Goal: Information Seeking & Learning: Learn about a topic

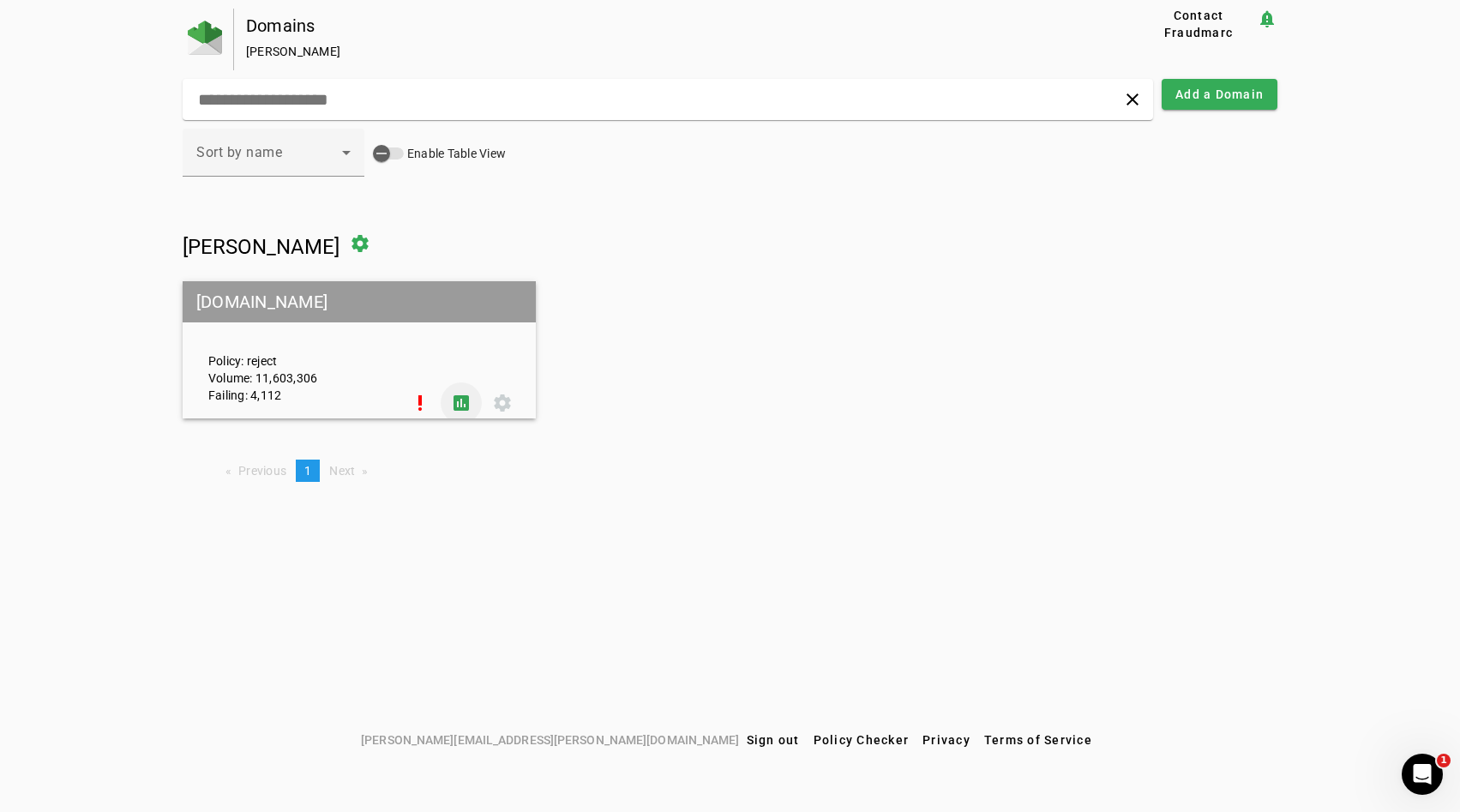
click at [464, 394] on span at bounding box center [462, 403] width 41 height 41
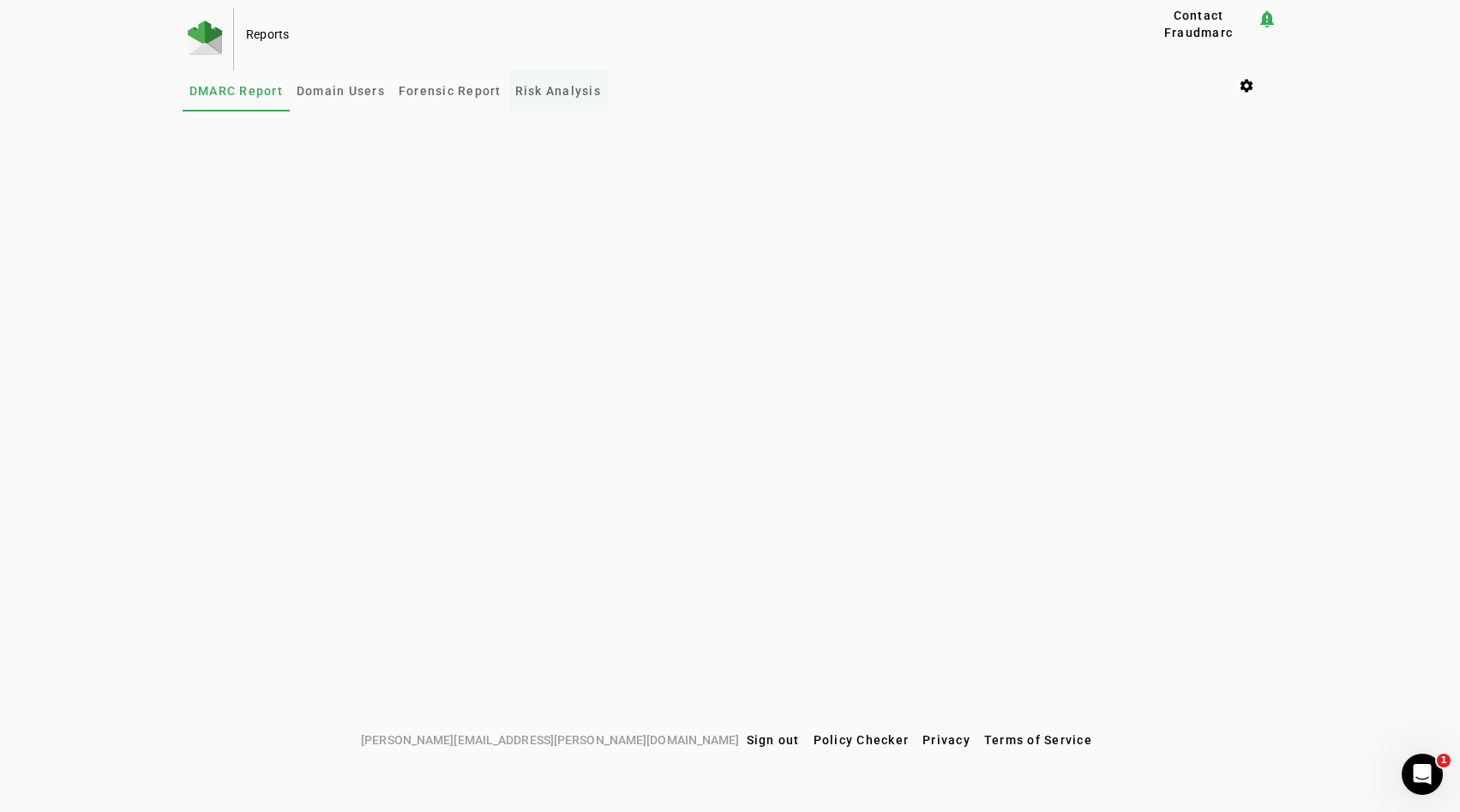
click at [527, 85] on span "Risk Analysis" at bounding box center [558, 90] width 85 height 12
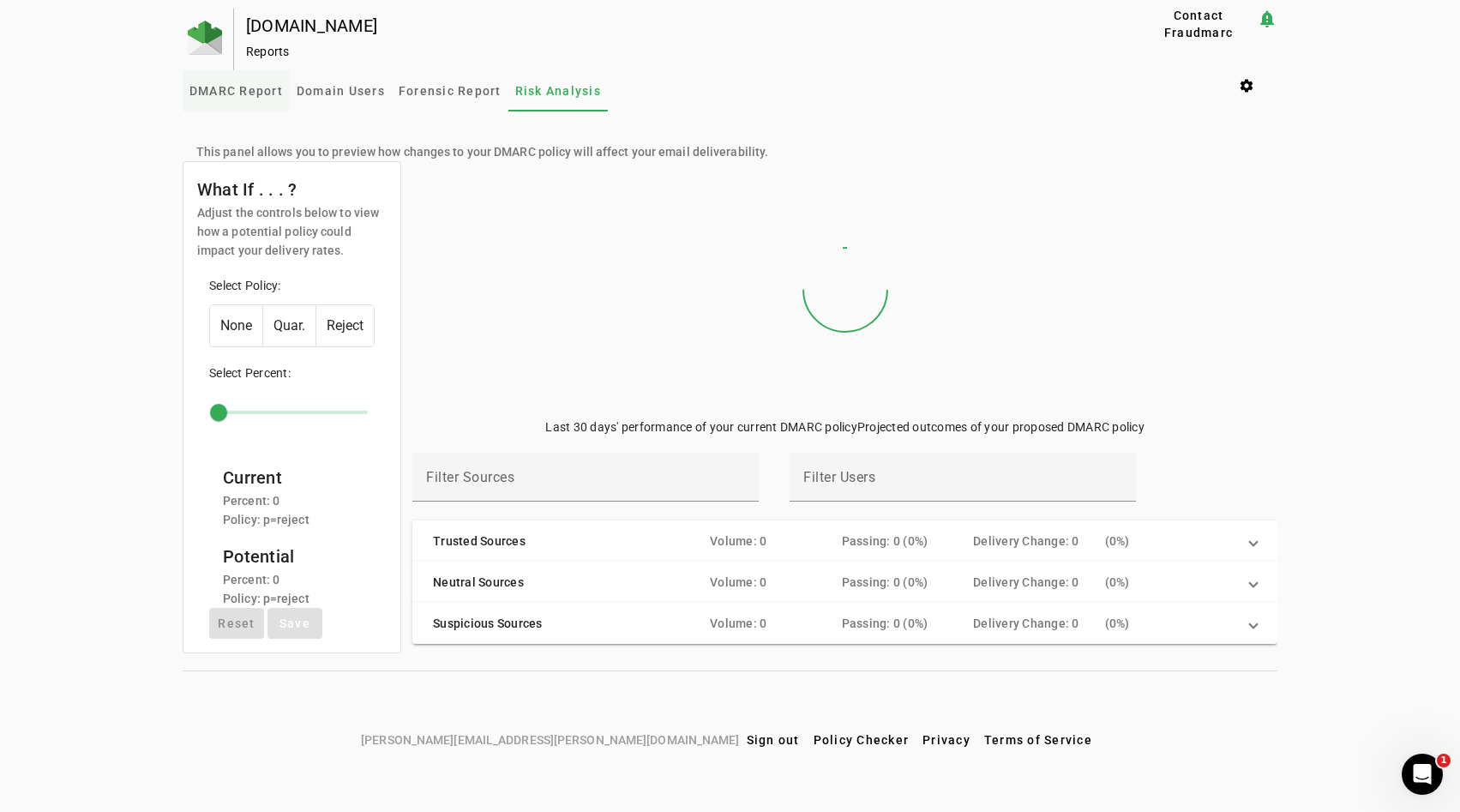
click at [235, 84] on span "DMARC Report" at bounding box center [236, 90] width 93 height 12
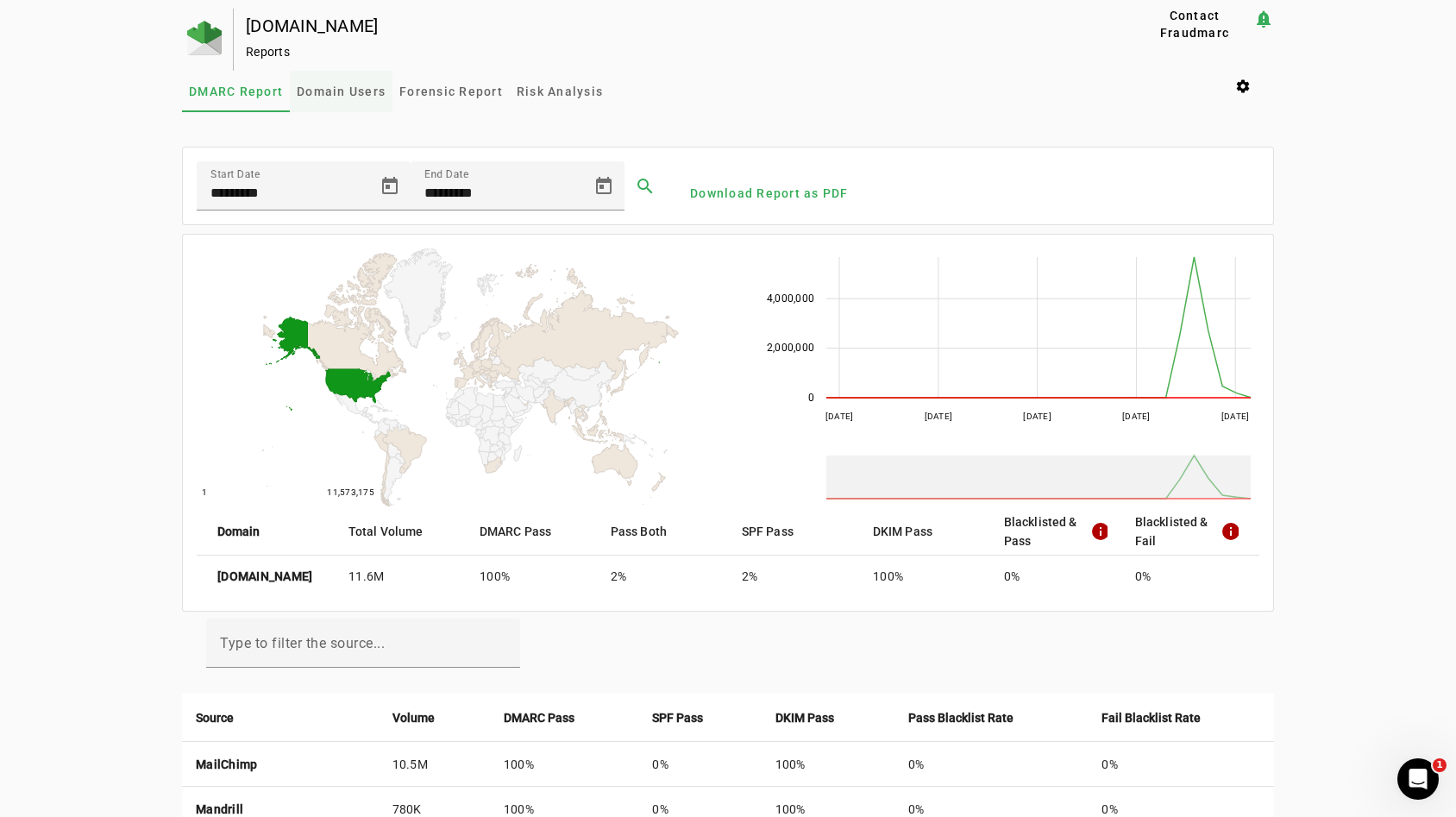
click at [343, 98] on span "Domain Users" at bounding box center [341, 90] width 89 height 12
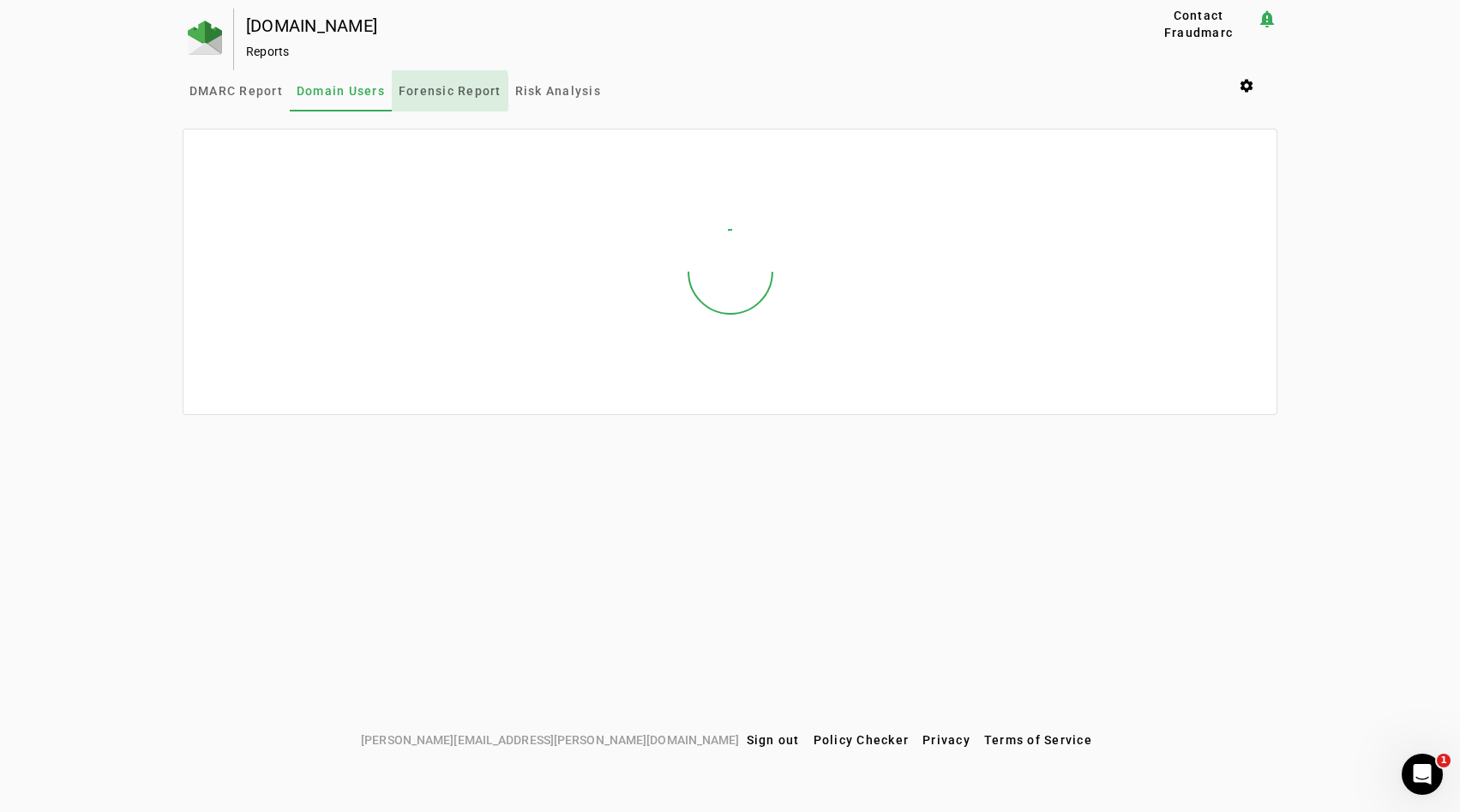
click at [437, 93] on span "Forensic Report" at bounding box center [450, 90] width 103 height 12
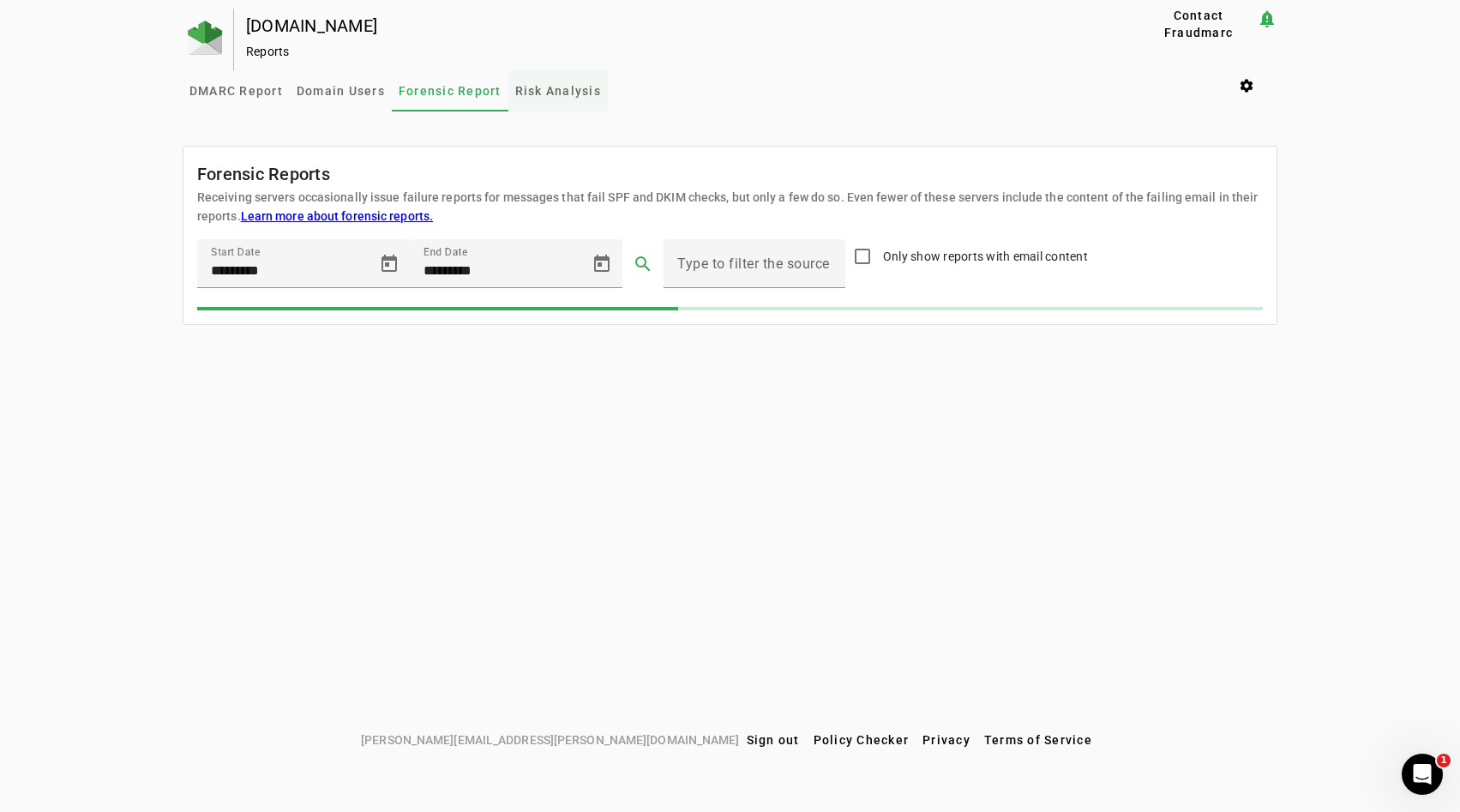
click at [540, 95] on span "Risk Analysis" at bounding box center [558, 90] width 85 height 12
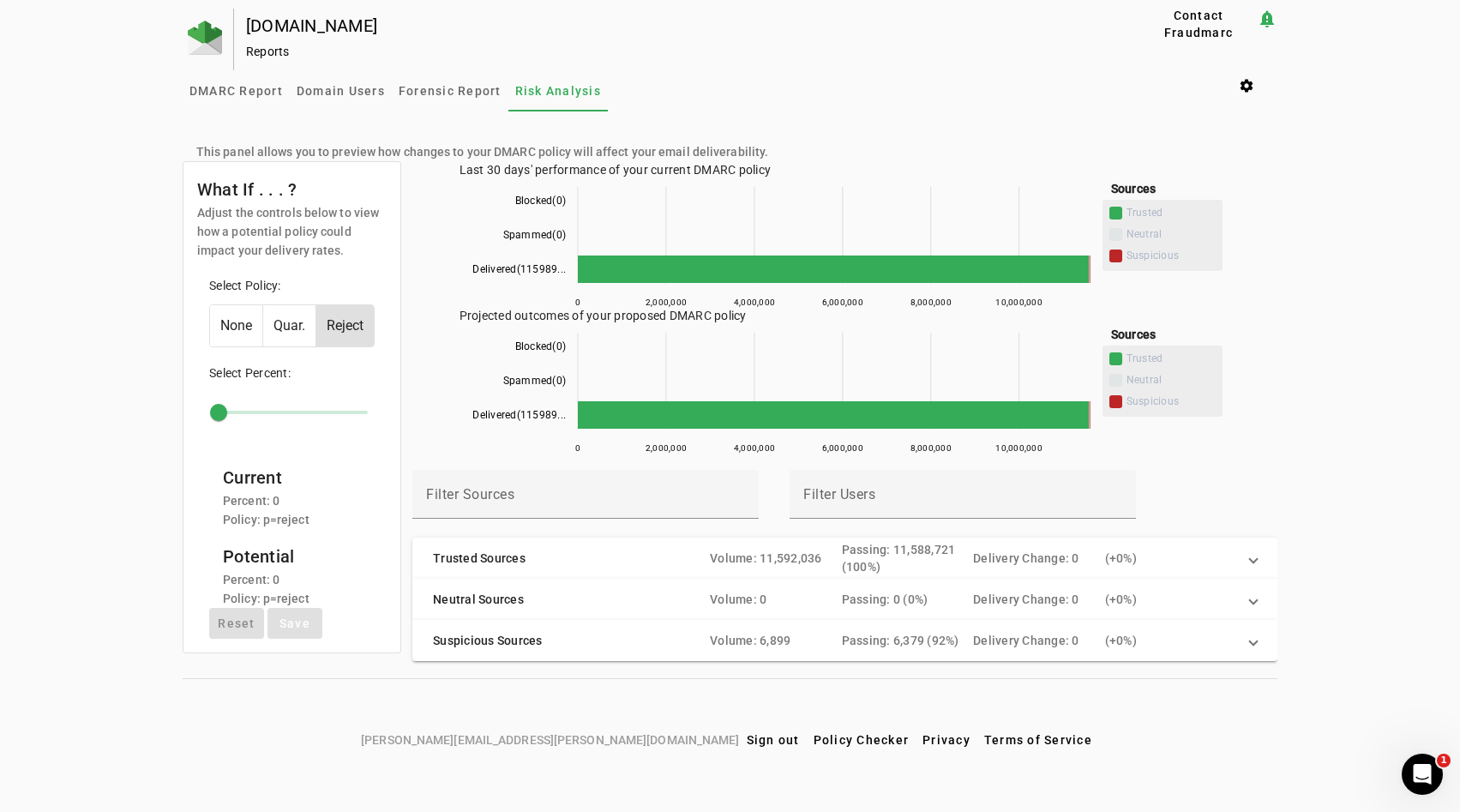
click at [256, 112] on mat-sidenav-content "DMARC Report Domain Users Forensic Report Risk Analysis settings This panel all…" at bounding box center [730, 375] width 1095 height 609
click at [252, 103] on span "DMARC Report" at bounding box center [236, 91] width 93 height 41
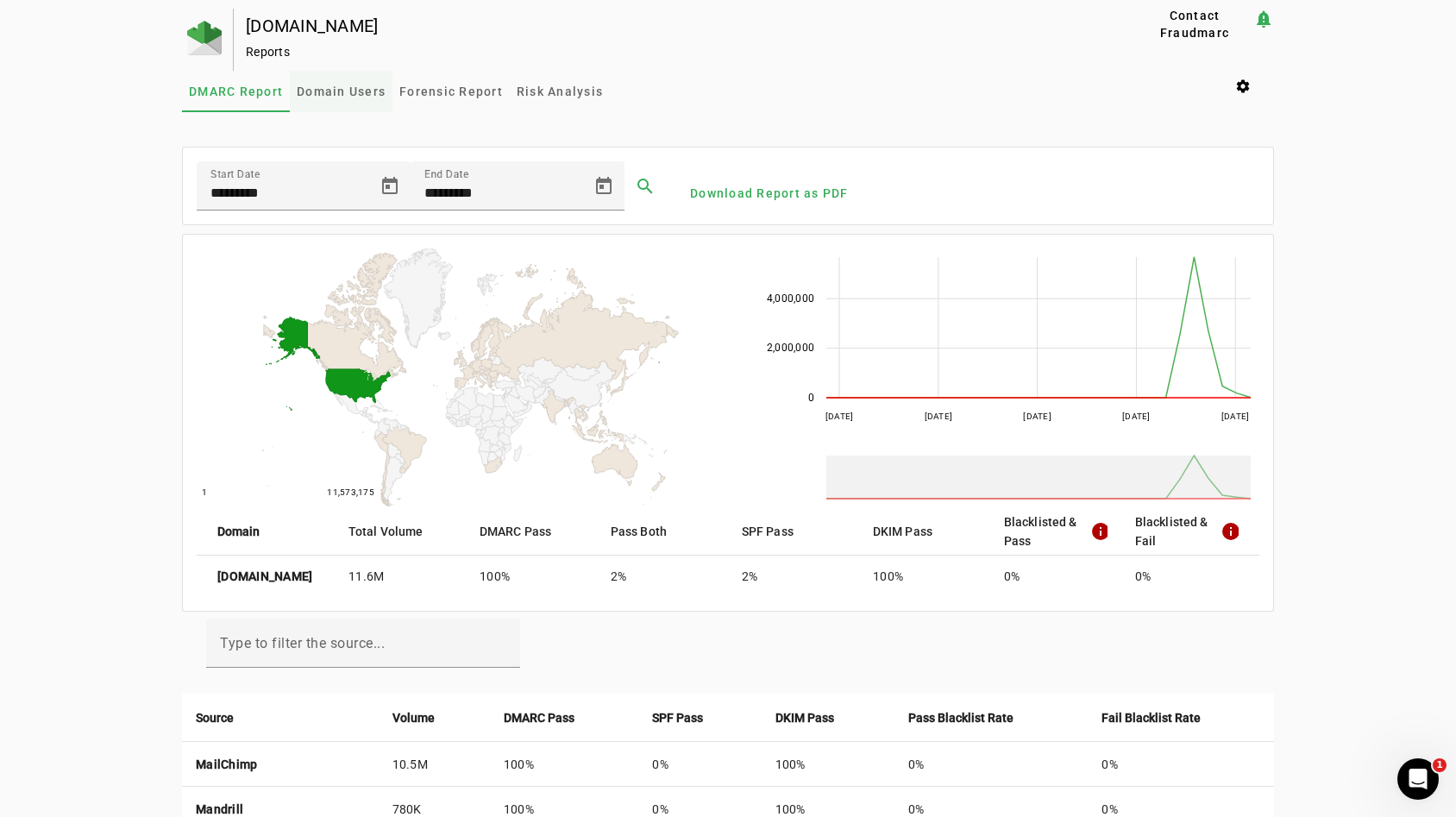
click at [352, 93] on span "Domain Users" at bounding box center [341, 90] width 89 height 12
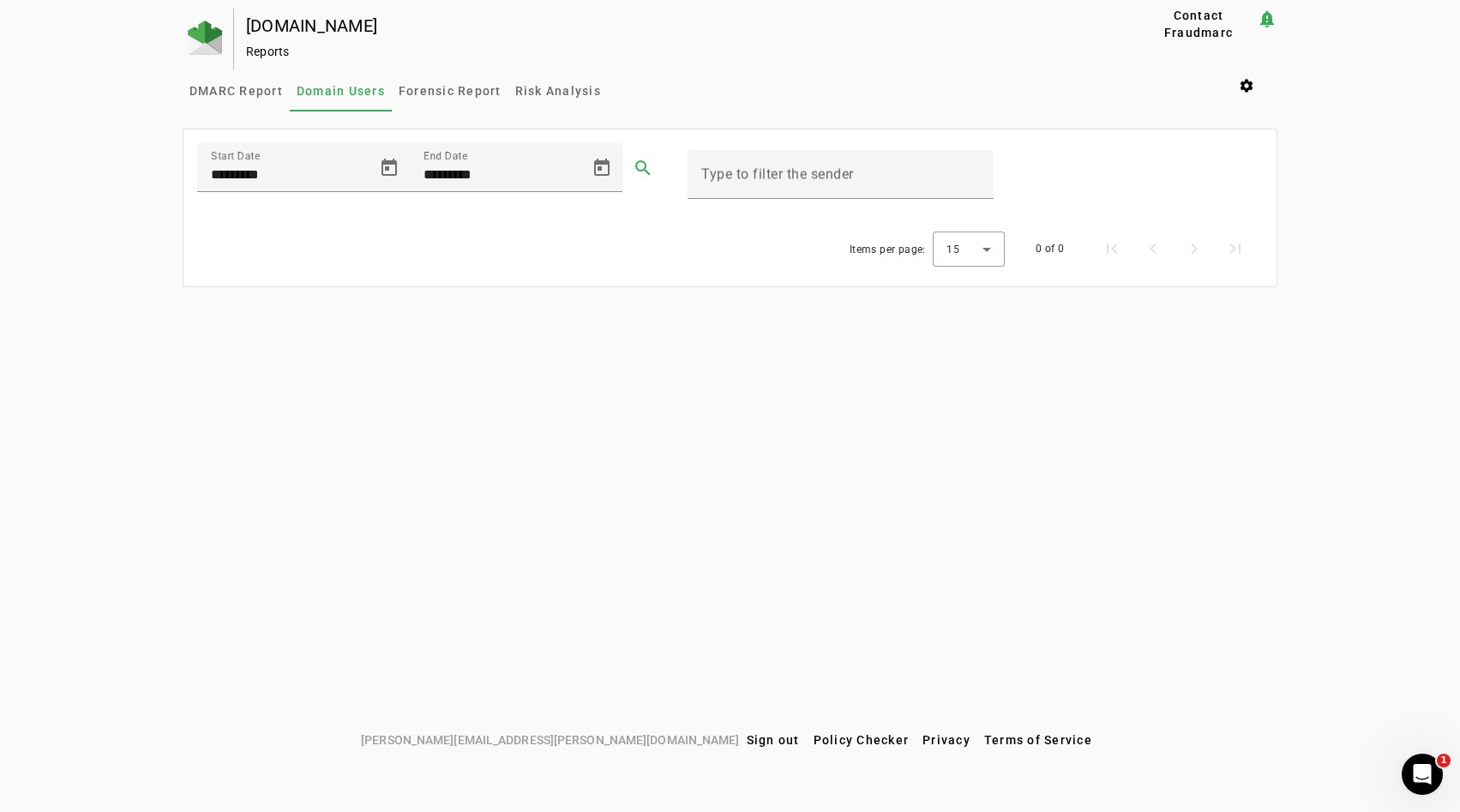
click at [275, 40] on div "[DOMAIN_NAME] Reports" at bounding box center [662, 40] width 855 height 62
click at [217, 45] on img at bounding box center [205, 38] width 34 height 34
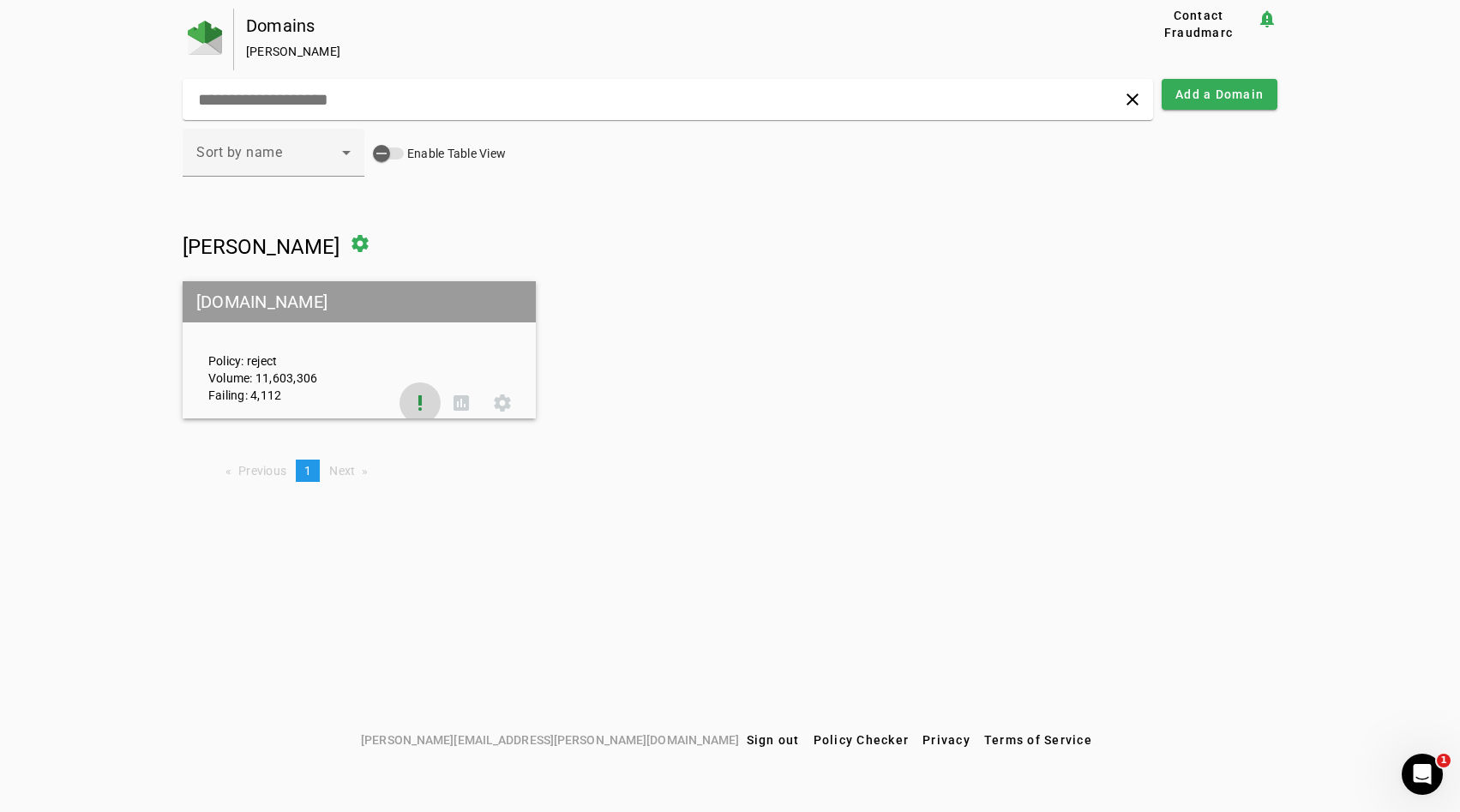
click at [413, 398] on span at bounding box center [420, 403] width 41 height 41
